Goal: Transaction & Acquisition: Purchase product/service

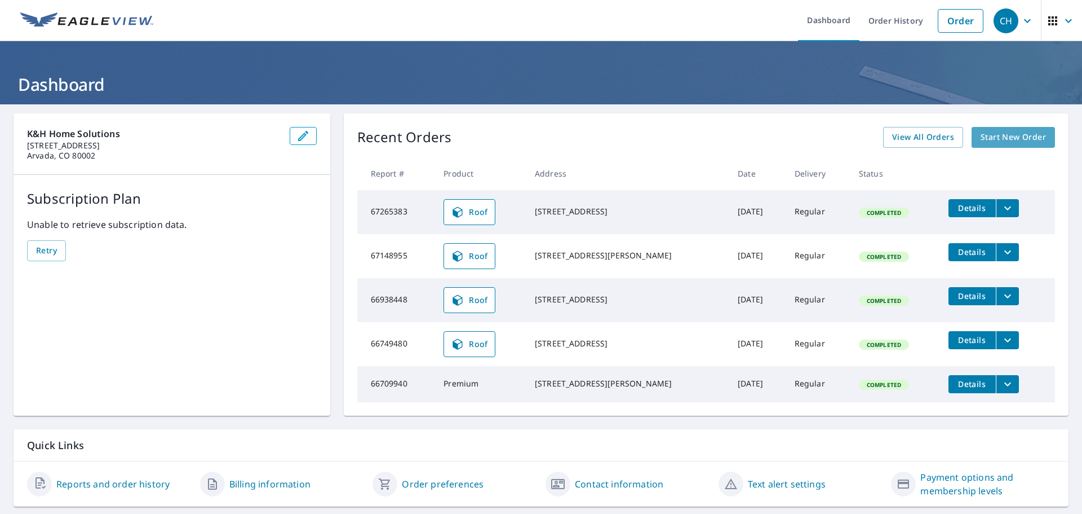
click at [989, 139] on span "Start New Order" at bounding box center [1013, 137] width 65 height 14
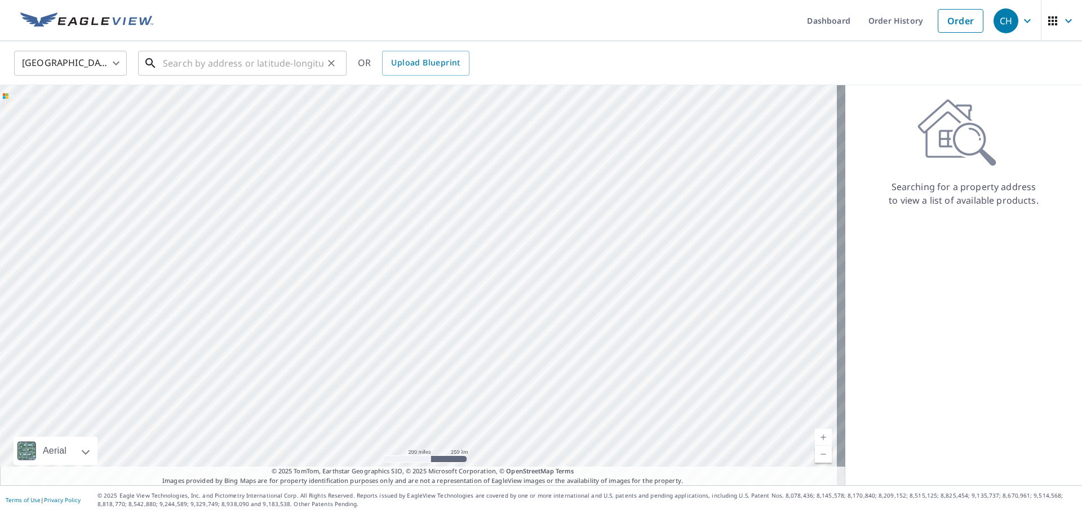
click at [173, 59] on input "text" at bounding box center [243, 63] width 161 height 32
paste input "[STREET_ADDRESS]"
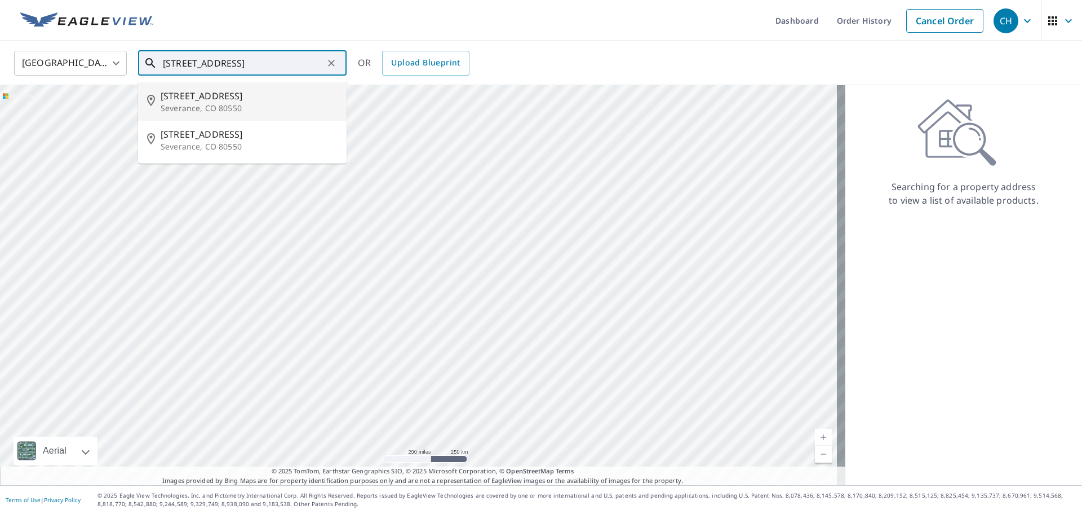
click at [210, 104] on p "Severance, CO 80550" at bounding box center [249, 108] width 177 height 11
type input "[STREET_ADDRESS]"
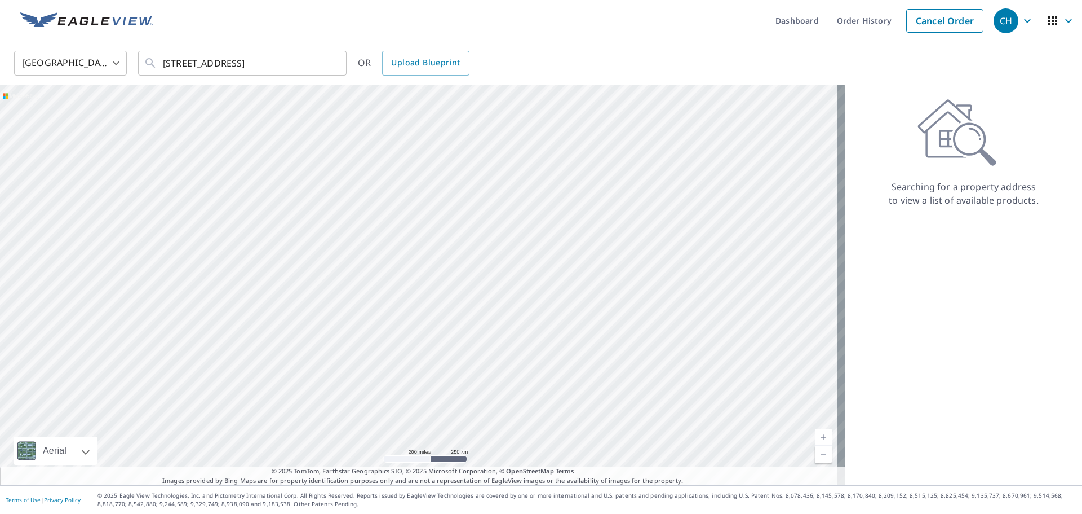
scroll to position [0, 0]
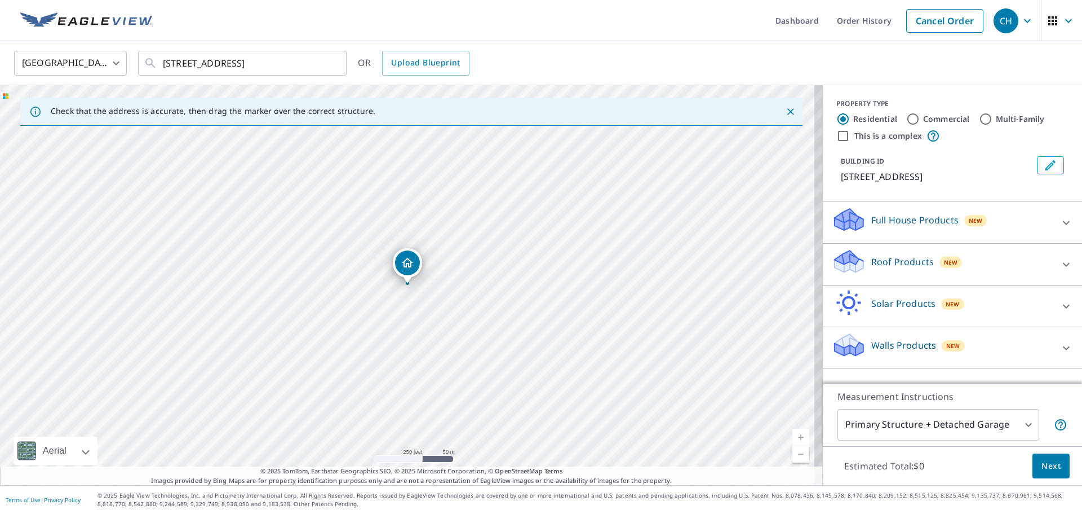
click at [944, 262] on span "New" at bounding box center [951, 262] width 14 height 9
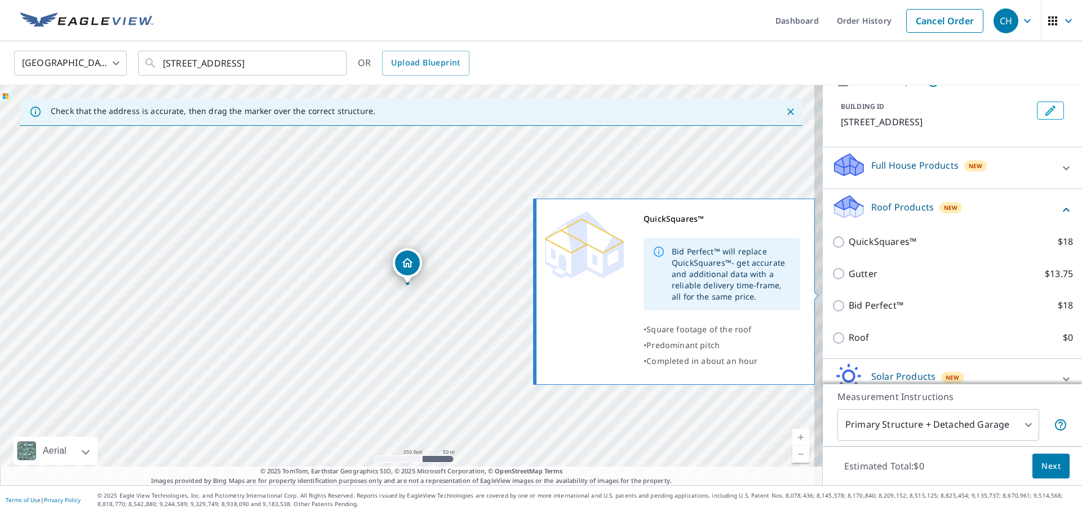
scroll to position [56, 0]
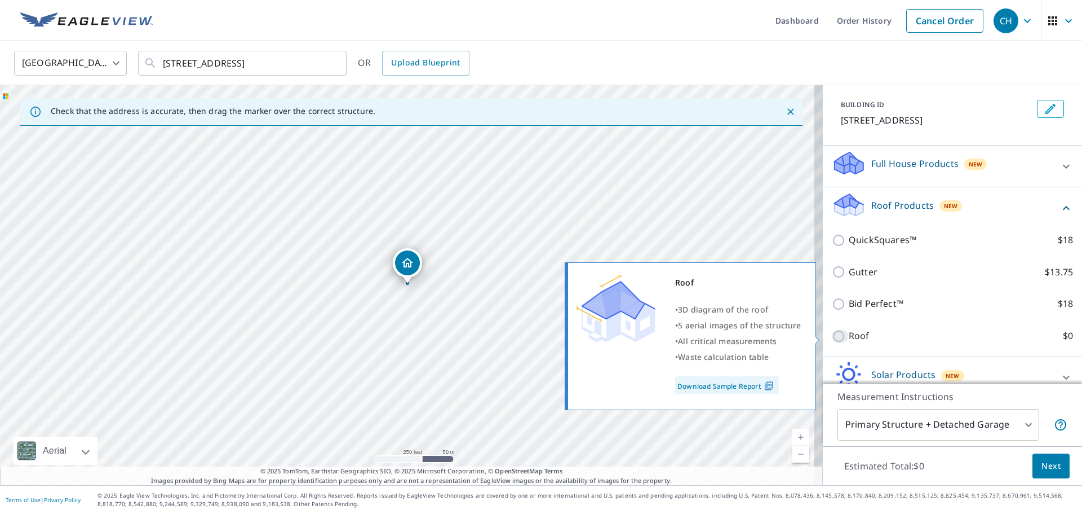
click at [832, 334] on input "Roof $0" at bounding box center [840, 336] width 17 height 14
checkbox input "true"
type input "3"
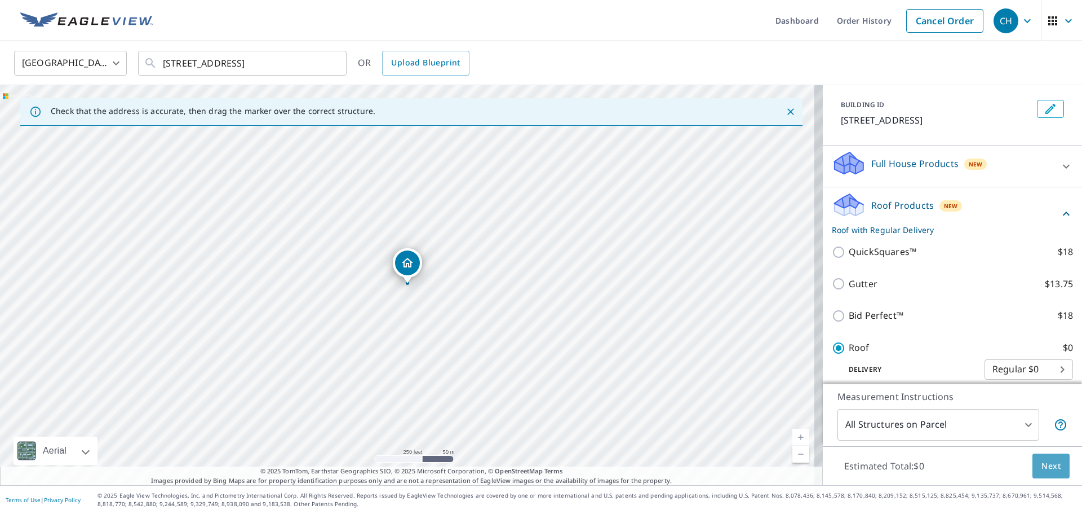
click at [1042, 464] on span "Next" at bounding box center [1051, 466] width 19 height 14
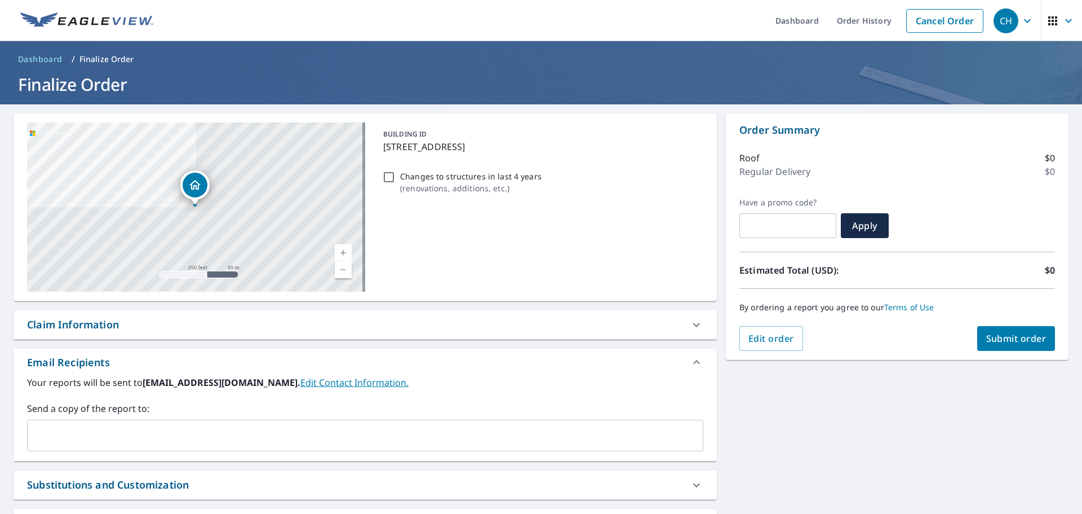
scroll to position [56, 0]
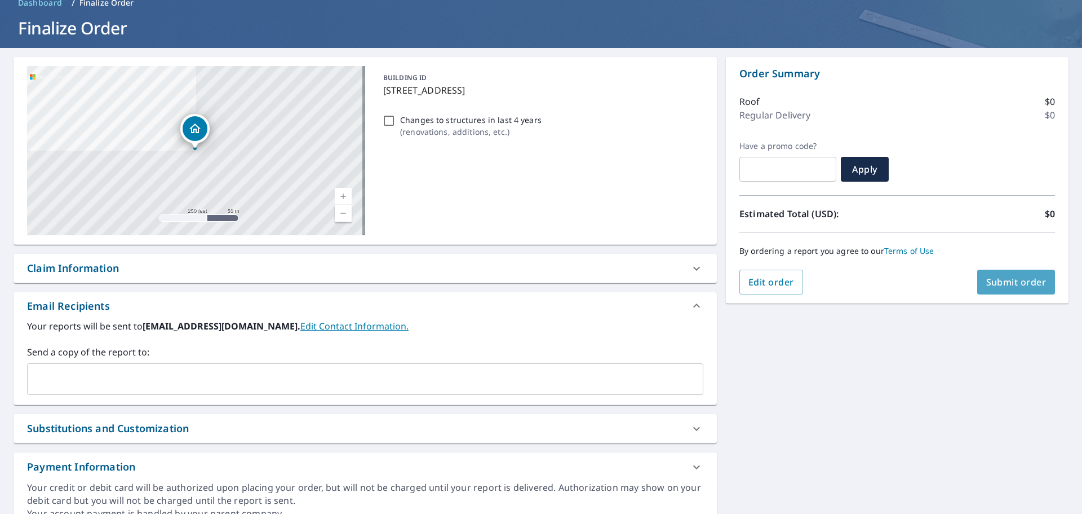
click at [998, 280] on span "Submit order" at bounding box center [1017, 282] width 60 height 12
checkbox input "true"
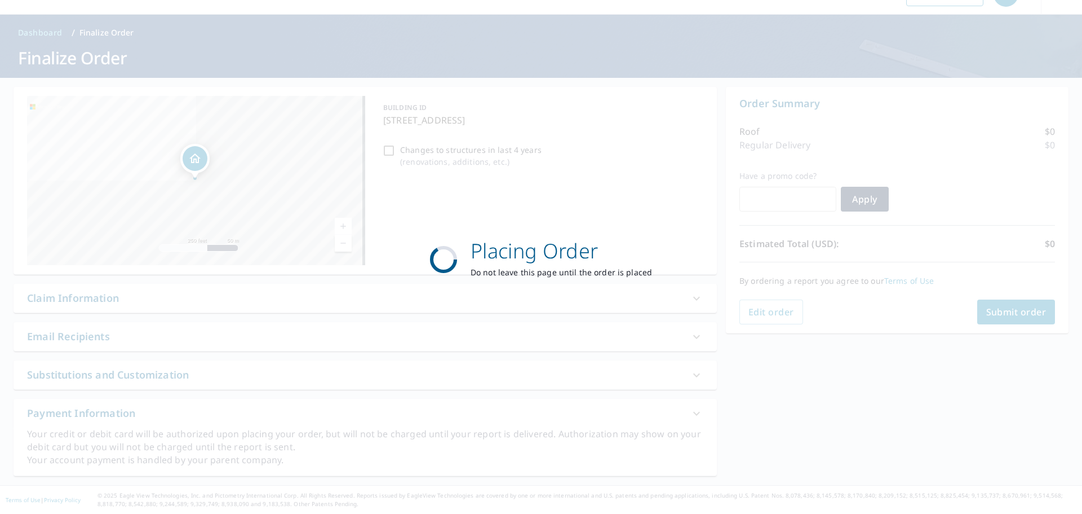
scroll to position [26, 0]
